Goal: Information Seeking & Learning: Learn about a topic

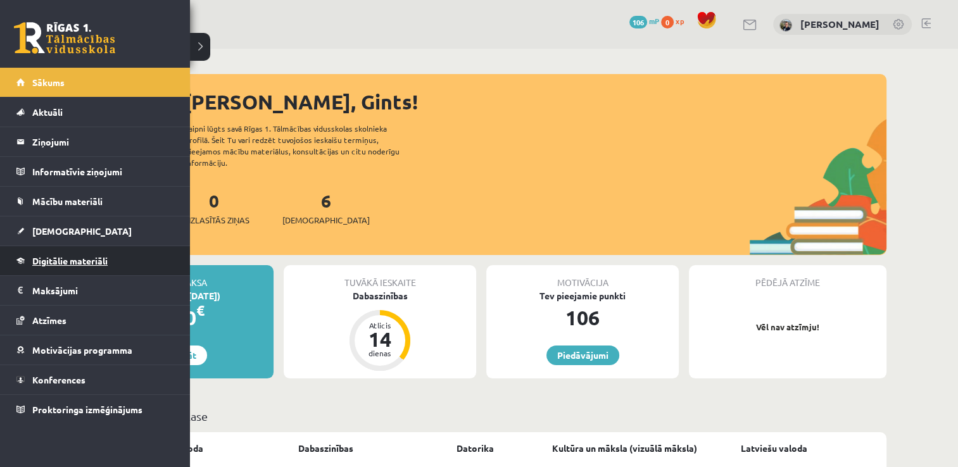
click at [53, 256] on span "Digitālie materiāli" at bounding box center [69, 260] width 75 height 11
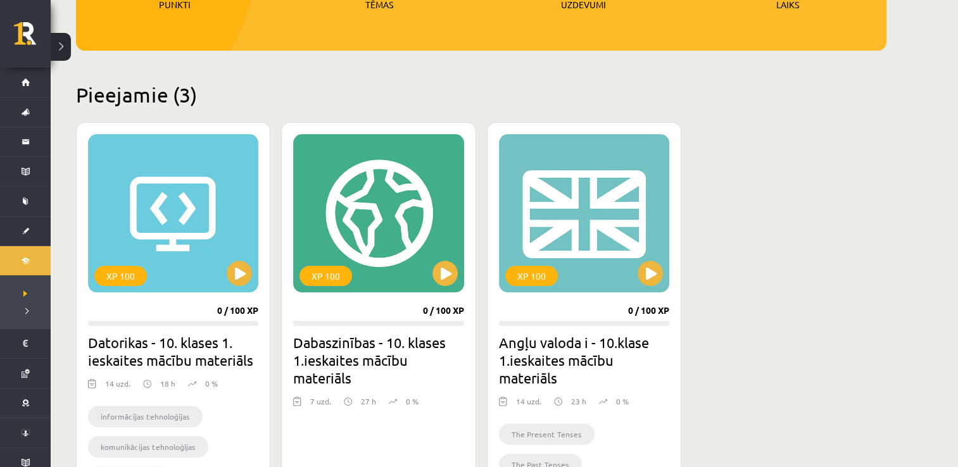
scroll to position [238, 0]
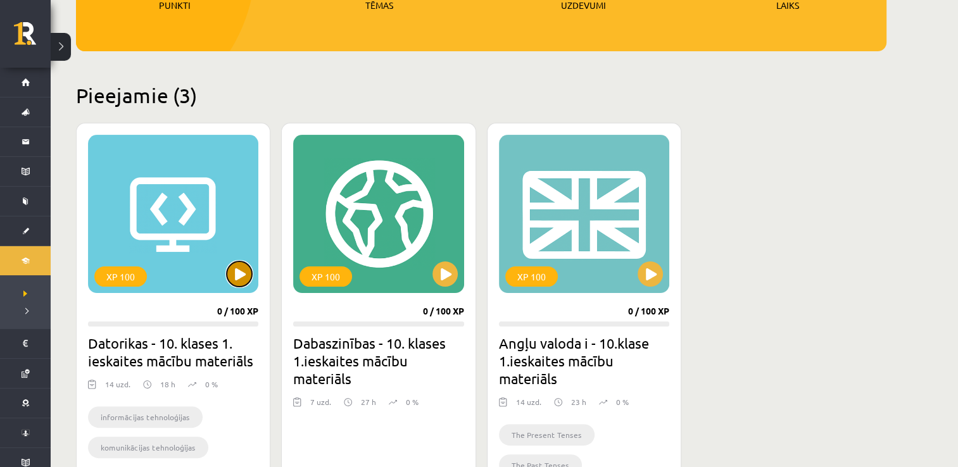
click at [241, 265] on button at bounding box center [239, 273] width 25 height 25
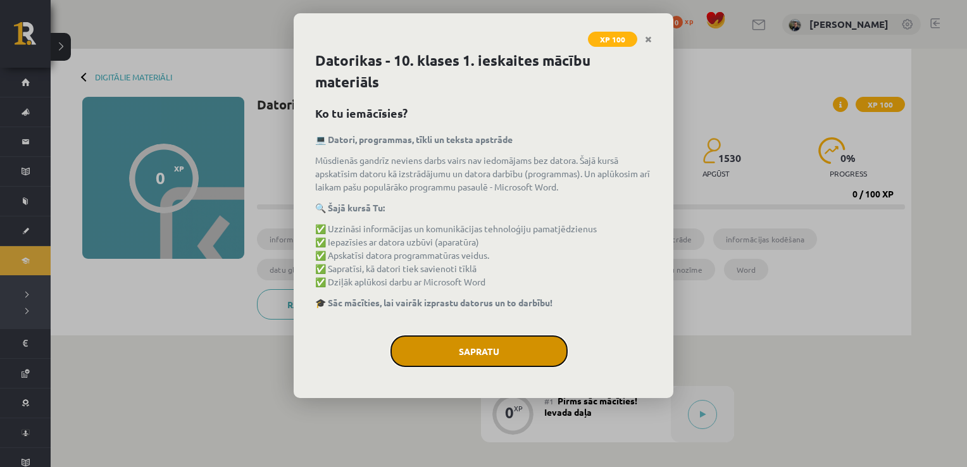
click at [491, 357] on button "Sapratu" at bounding box center [479, 352] width 177 height 32
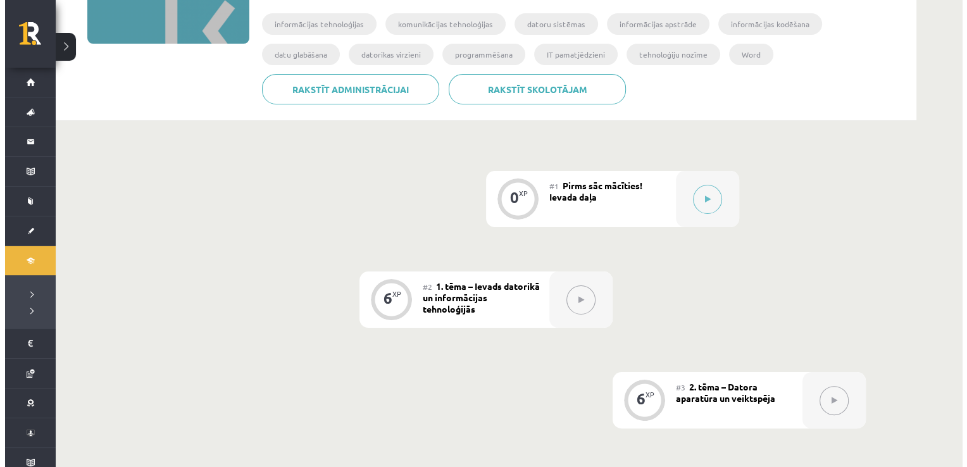
scroll to position [219, 0]
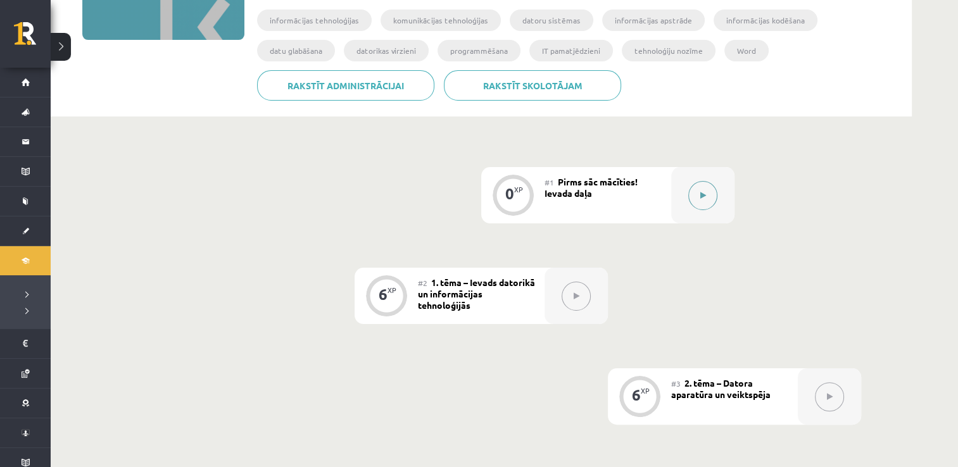
click at [696, 201] on button at bounding box center [702, 195] width 29 height 29
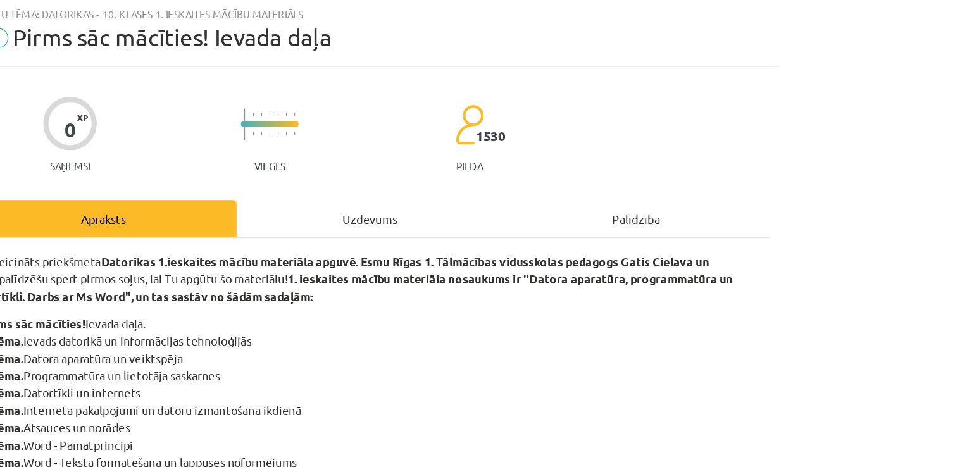
scroll to position [0, 0]
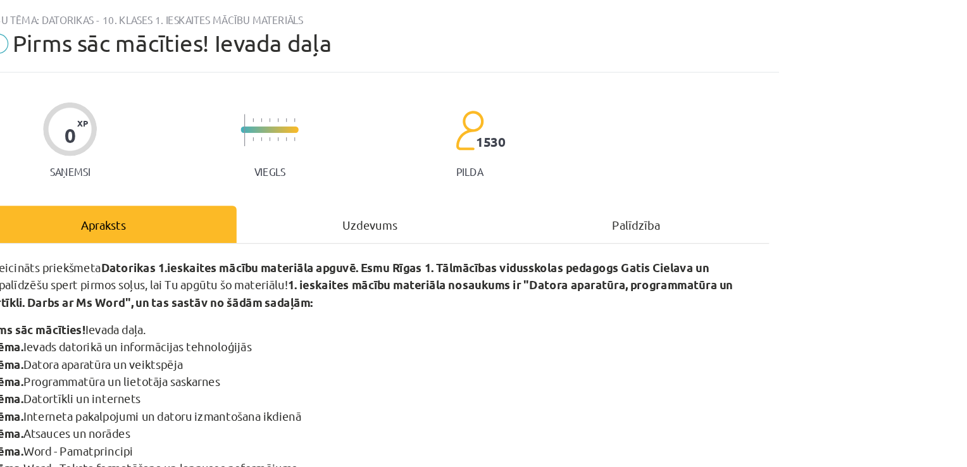
drag, startPoint x: 534, startPoint y: 342, endPoint x: 820, endPoint y: 300, distance: 289.9
click at [820, 300] on div "Mācību tēma: Datorikas - 10. klases 1. ieskaites mācību materiāls #1 Pirms sāc …" at bounding box center [483, 233] width 967 height 467
drag, startPoint x: 497, startPoint y: 61, endPoint x: 662, endPoint y: 73, distance: 165.0
click at [662, 73] on div "Mācību tēma: Datorikas - 10. klases 1. ieskaites mācību materiāls #1 Pirms sāc …" at bounding box center [483, 58] width 627 height 53
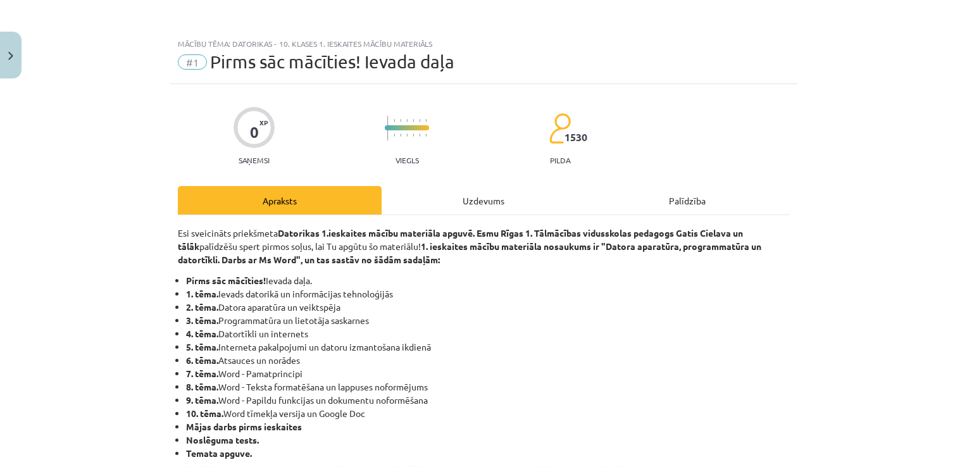
click at [467, 206] on div "Uzdevums" at bounding box center [484, 200] width 204 height 28
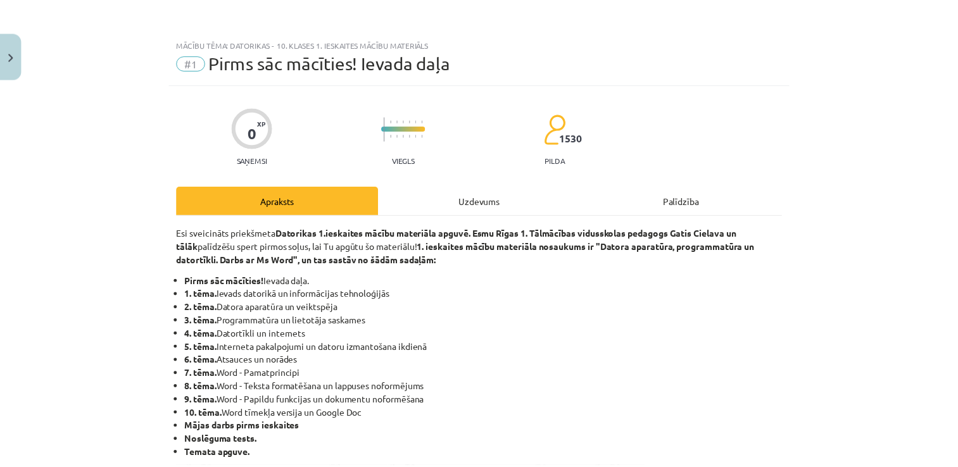
scroll to position [13, 0]
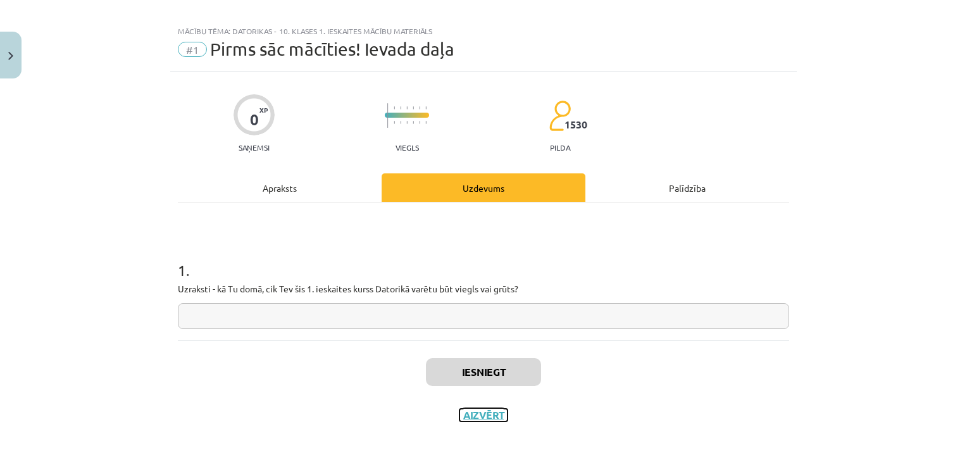
click at [471, 420] on button "Aizvērt" at bounding box center [484, 415] width 48 height 13
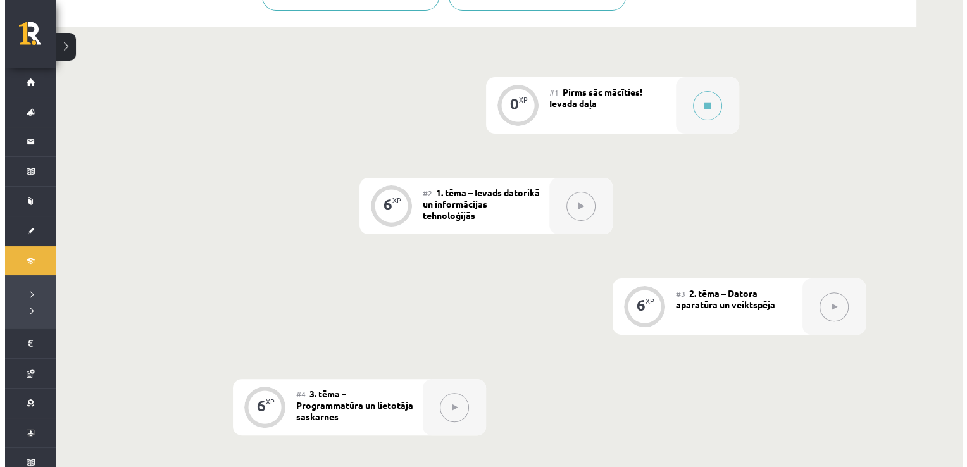
scroll to position [310, 0]
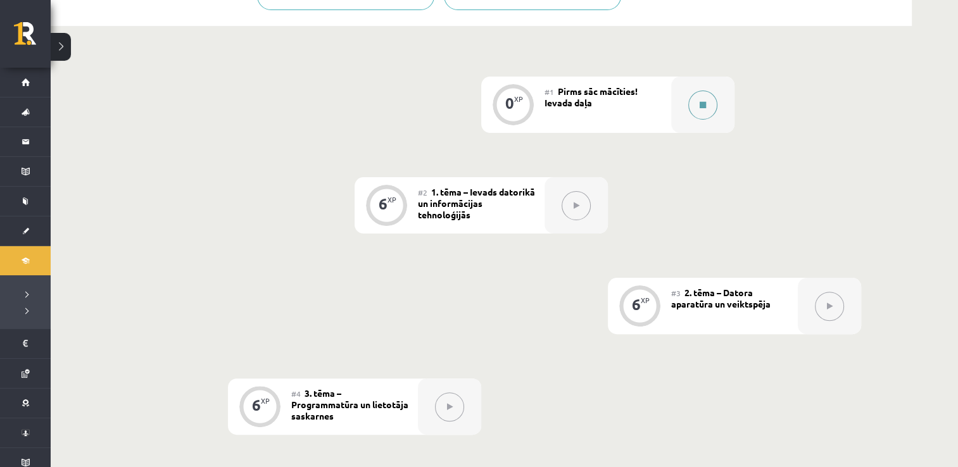
click at [696, 113] on button at bounding box center [702, 105] width 29 height 29
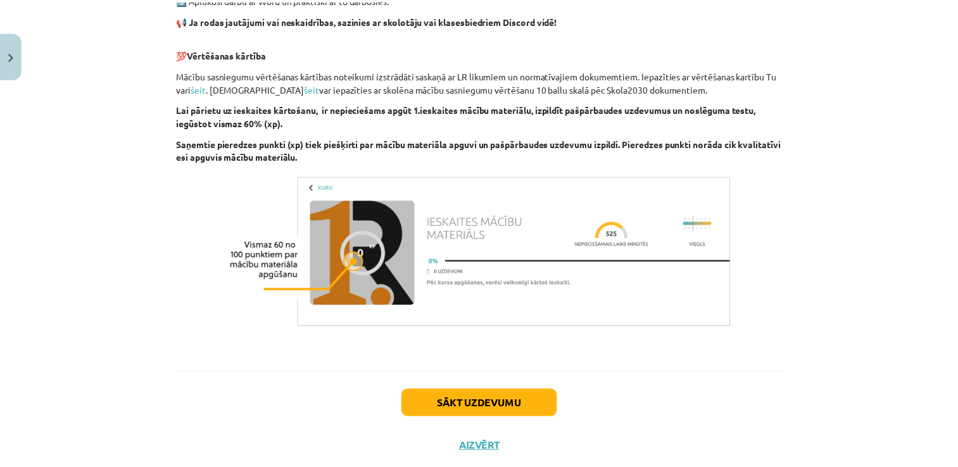
scroll to position [875, 0]
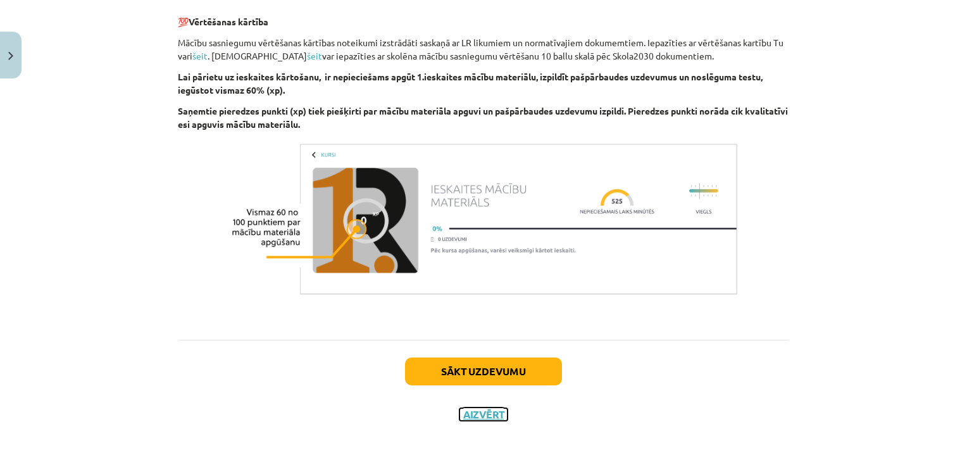
click at [463, 415] on button "Aizvērt" at bounding box center [484, 414] width 48 height 13
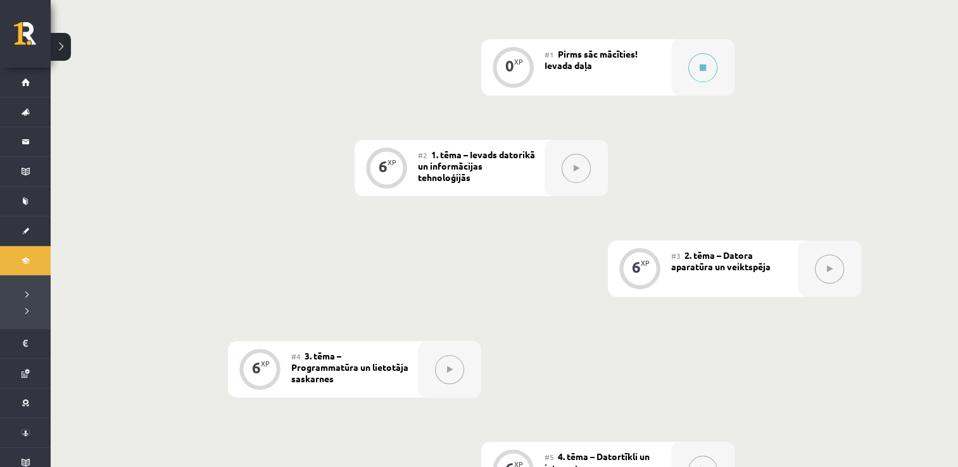
scroll to position [0, 0]
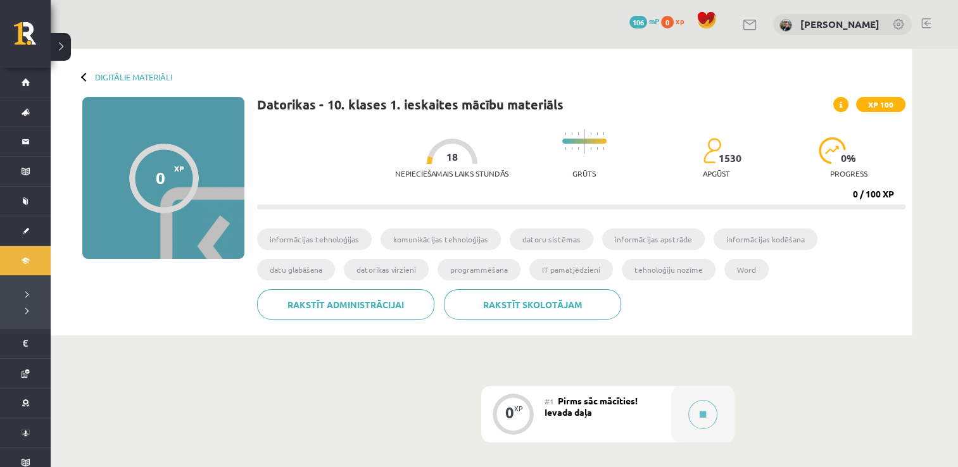
click at [301, 246] on li "informācijas tehnoloģijas" at bounding box center [314, 240] width 115 height 22
drag, startPoint x: 301, startPoint y: 246, endPoint x: 231, endPoint y: 301, distance: 89.7
click at [231, 301] on div "0 XP XP 100 0 / 100 XP Datorikas - 10. klases 1. ieskaites mācību materiāls XP …" at bounding box center [481, 213] width 848 height 232
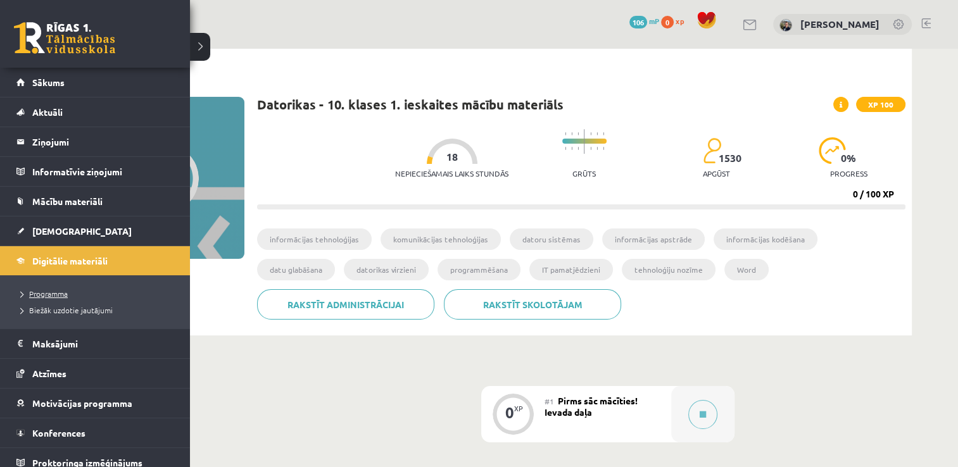
click at [35, 296] on span "Programma" at bounding box center [42, 294] width 52 height 10
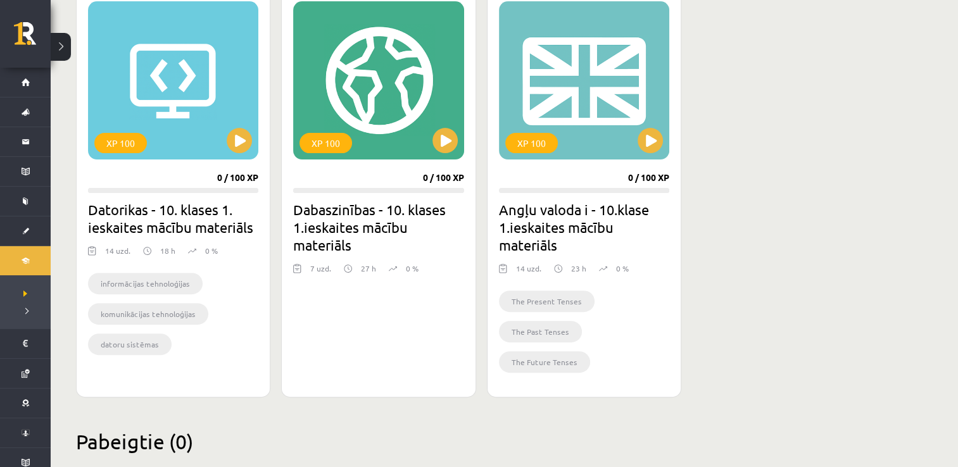
scroll to position [398, 0]
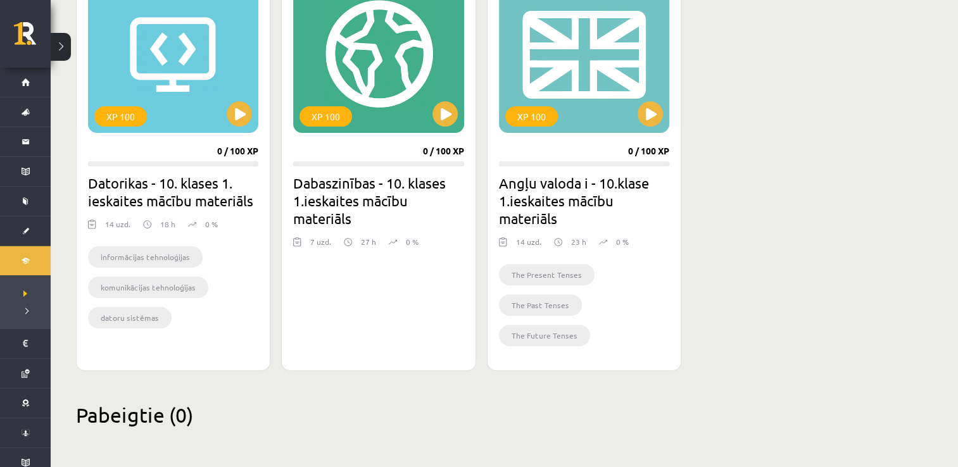
click at [149, 224] on img at bounding box center [147, 224] width 8 height 12
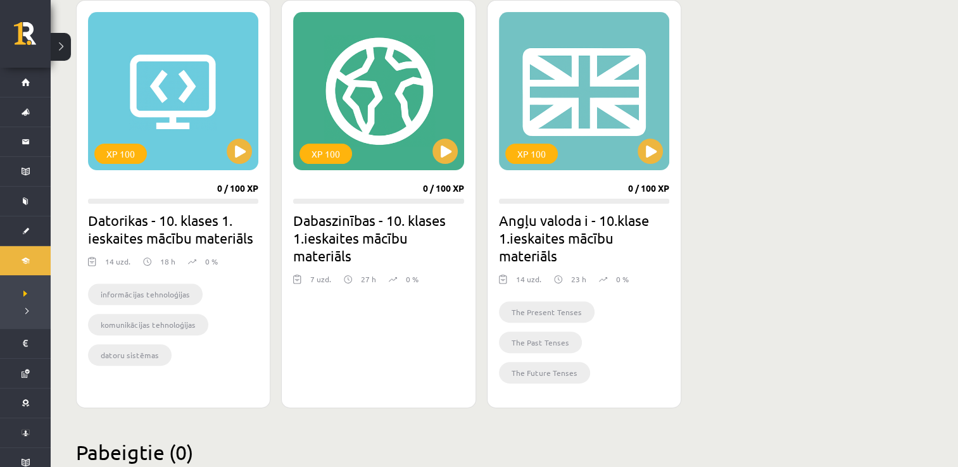
scroll to position [362, 0]
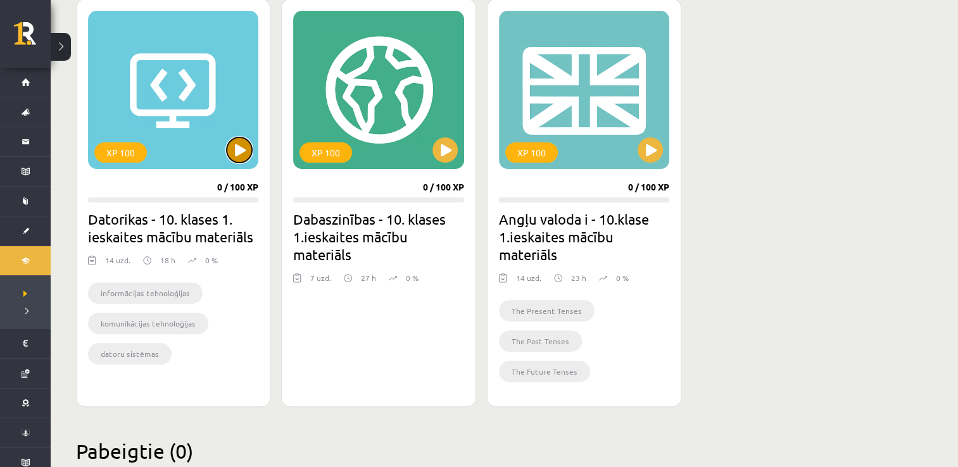
click at [241, 145] on button at bounding box center [239, 149] width 25 height 25
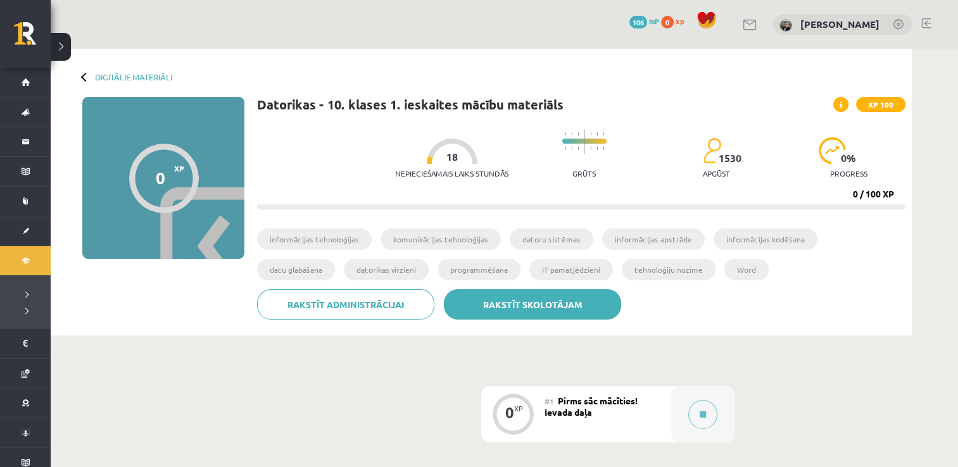
click at [522, 294] on link "Rakstīt skolotājam" at bounding box center [532, 304] width 177 height 30
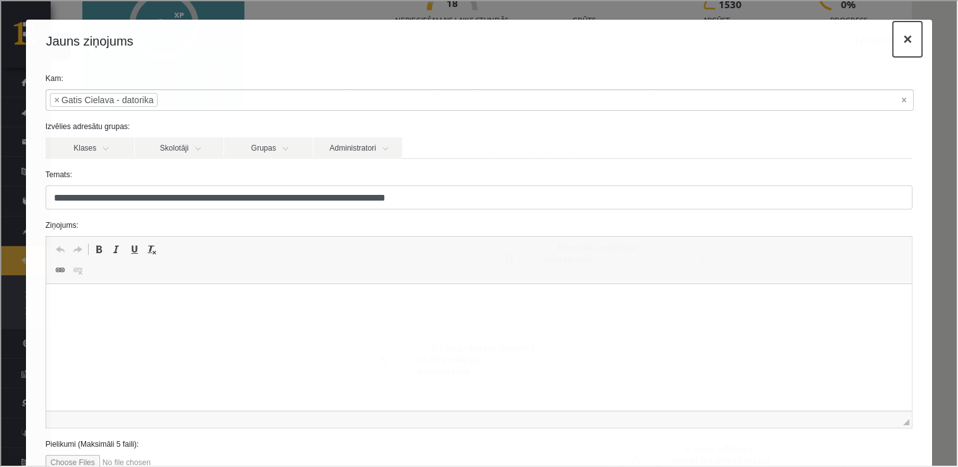
click at [899, 39] on button "×" at bounding box center [905, 37] width 29 height 35
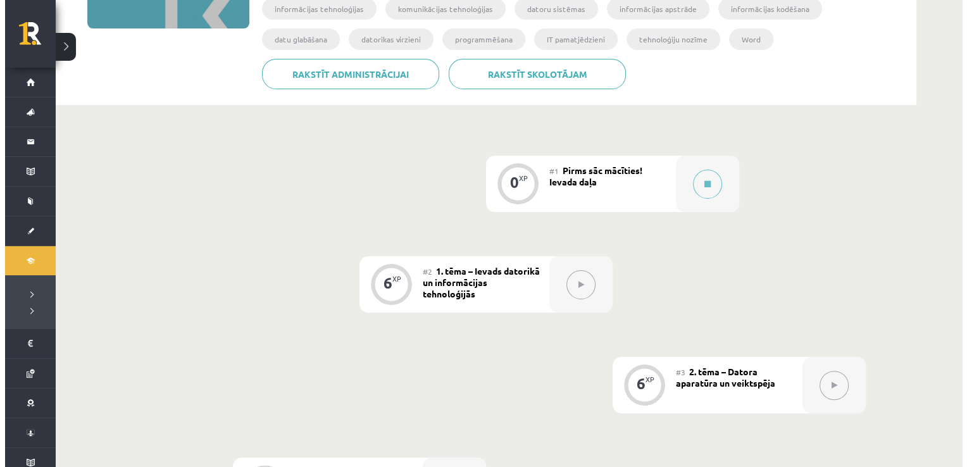
scroll to position [232, 0]
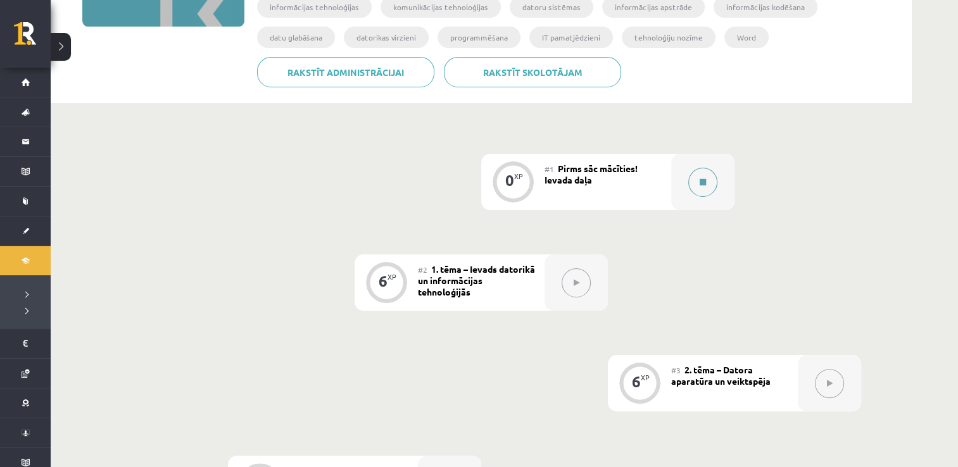
click at [699, 184] on button at bounding box center [702, 182] width 29 height 29
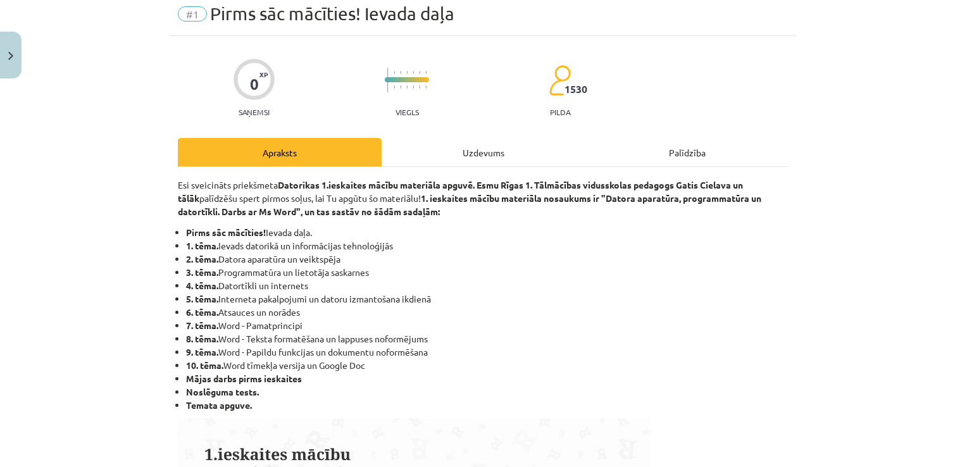
scroll to position [0, 0]
